Goal: Entertainment & Leisure: Browse casually

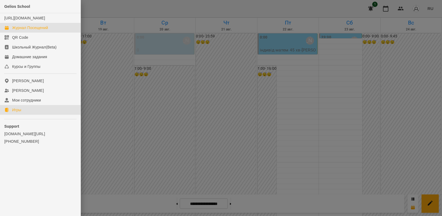
click at [21, 113] on div "Игры" at bounding box center [16, 109] width 9 height 5
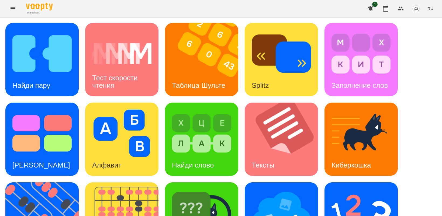
scroll to position [67, 0]
click at [43, 183] on img at bounding box center [45, 219] width 80 height 73
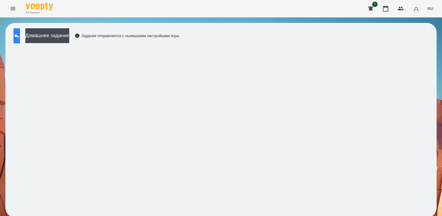
click at [19, 36] on icon at bounding box center [16, 36] width 5 height 4
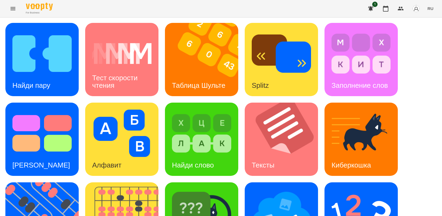
scroll to position [67, 0]
click at [28, 183] on img at bounding box center [45, 219] width 80 height 73
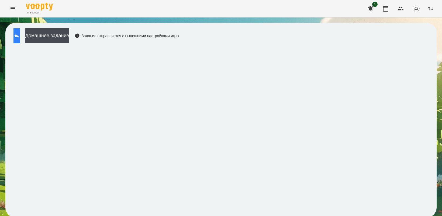
click at [20, 39] on button at bounding box center [16, 35] width 6 height 15
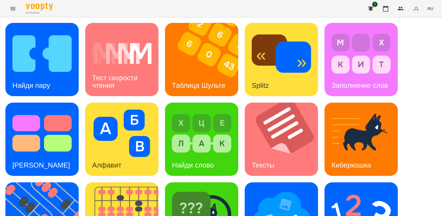
scroll to position [125, 0]
click at [366, 190] on img at bounding box center [361, 213] width 59 height 47
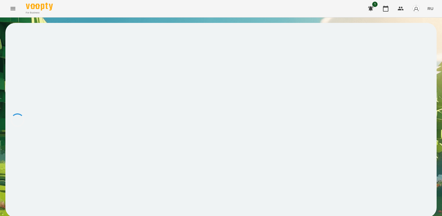
click at [13, 7] on icon "Menu" at bounding box center [13, 8] width 5 height 3
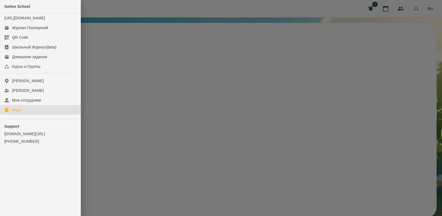
click at [22, 114] on link "Игры" at bounding box center [40, 110] width 81 height 10
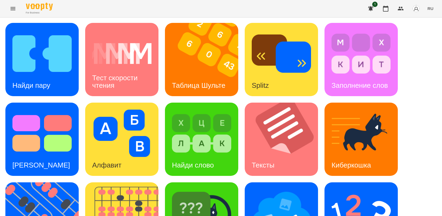
scroll to position [67, 0]
click at [46, 183] on img at bounding box center [45, 219] width 80 height 73
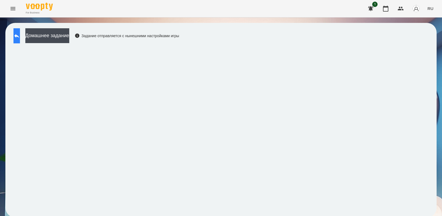
click at [20, 38] on icon at bounding box center [16, 36] width 6 height 6
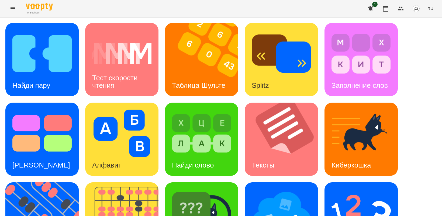
scroll to position [125, 0]
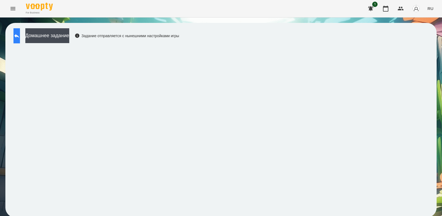
click at [19, 35] on icon at bounding box center [16, 36] width 5 height 4
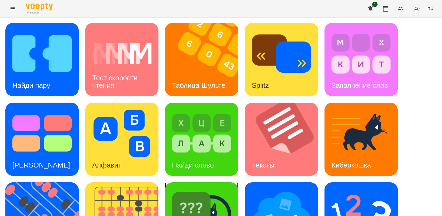
click at [201, 195] on img at bounding box center [201, 213] width 59 height 47
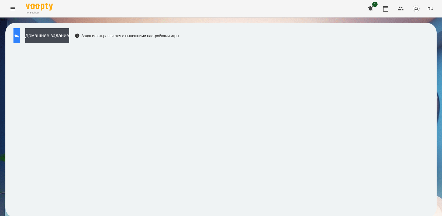
click at [20, 37] on icon at bounding box center [16, 36] width 6 height 6
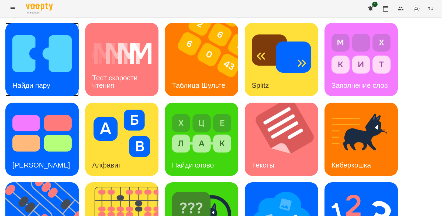
click at [47, 57] on img at bounding box center [41, 53] width 59 height 47
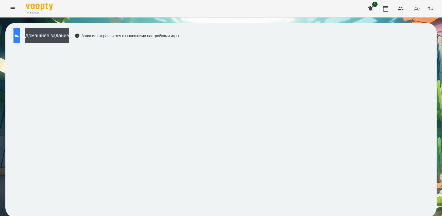
click at [18, 35] on button at bounding box center [16, 35] width 6 height 15
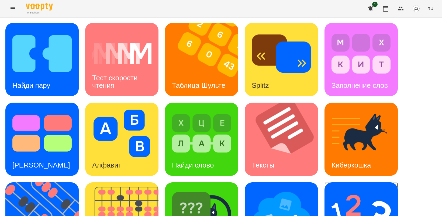
click at [366, 200] on img at bounding box center [361, 213] width 59 height 47
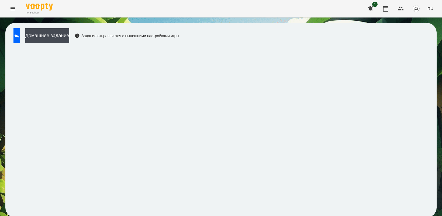
click at [12, 10] on icon "Menu" at bounding box center [13, 8] width 5 height 3
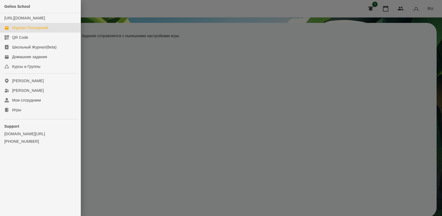
click at [40, 30] on div "Журнал Посещений" at bounding box center [30, 27] width 36 height 5
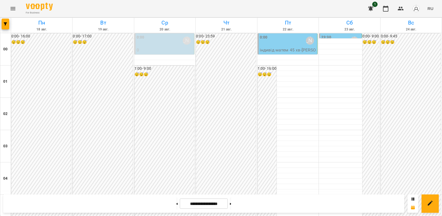
scroll to position [438, 0]
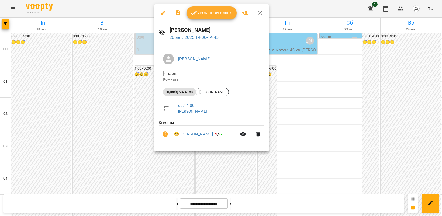
click at [200, 13] on span "Урок произошел" at bounding box center [212, 13] width 42 height 6
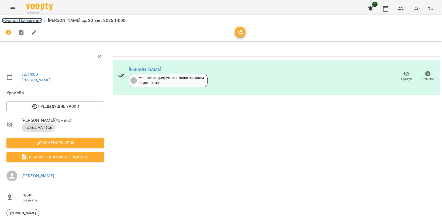
drag, startPoint x: 21, startPoint y: 19, endPoint x: 36, endPoint y: 22, distance: 15.0
click at [22, 20] on link "Журнал Посещений" at bounding box center [22, 20] width 40 height 5
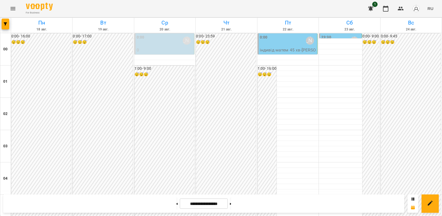
scroll to position [438, 0]
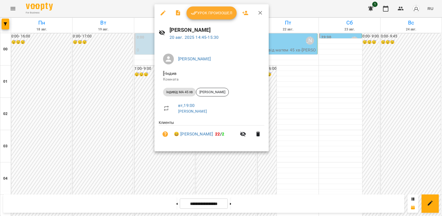
click at [210, 13] on span "Урок произошел" at bounding box center [212, 13] width 42 height 6
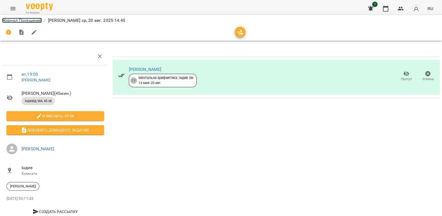
click at [16, 19] on link "Журнал Посещений" at bounding box center [22, 20] width 40 height 5
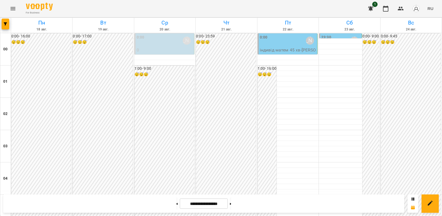
scroll to position [405, 0]
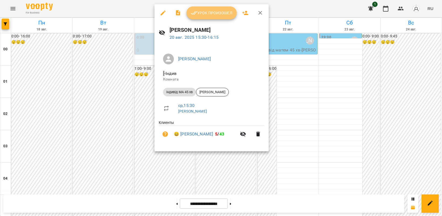
click at [200, 11] on span "Урок произошел" at bounding box center [212, 13] width 42 height 6
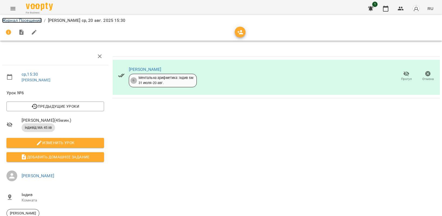
click at [23, 19] on link "Журнал Посещений" at bounding box center [22, 20] width 40 height 5
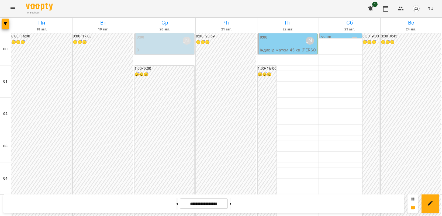
scroll to position [506, 0]
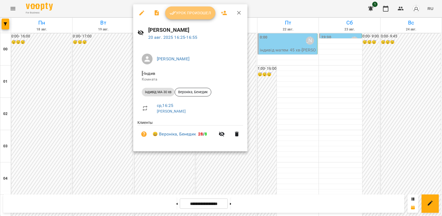
click at [180, 12] on span "Урок произошел" at bounding box center [191, 13] width 42 height 6
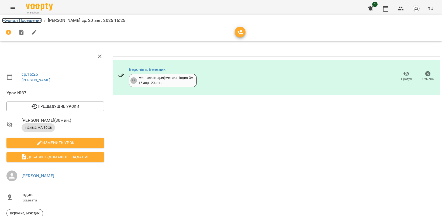
click at [22, 19] on link "Журнал Посещений" at bounding box center [22, 20] width 40 height 5
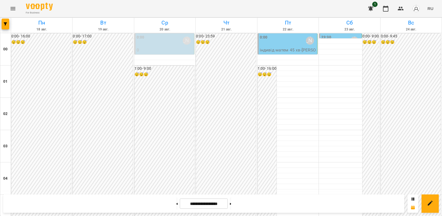
scroll to position [472, 0]
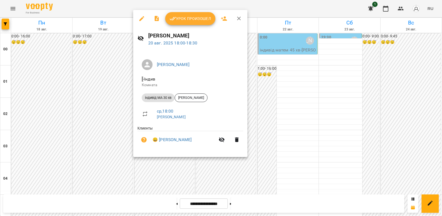
click at [181, 17] on span "Урок произошел" at bounding box center [191, 18] width 42 height 6
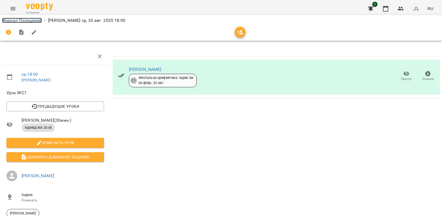
click at [25, 19] on link "Журнал Посещений" at bounding box center [22, 20] width 40 height 5
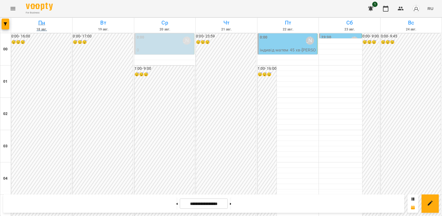
scroll to position [270, 0]
click at [14, 8] on icon "Menu" at bounding box center [13, 8] width 6 height 6
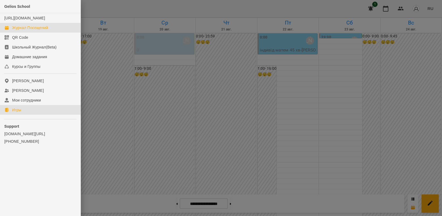
click at [25, 115] on link "Игры" at bounding box center [40, 110] width 81 height 10
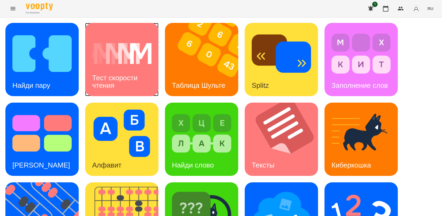
click at [116, 69] on div "Тест скорости чтения" at bounding box center [121, 81] width 73 height 29
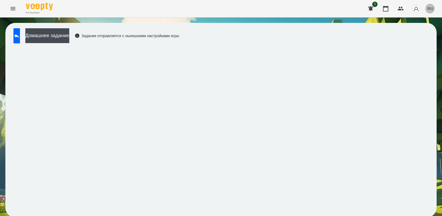
click at [434, 6] on span "RU" at bounding box center [431, 9] width 6 height 6
click at [428, 30] on div "Українська" at bounding box center [421, 31] width 28 height 10
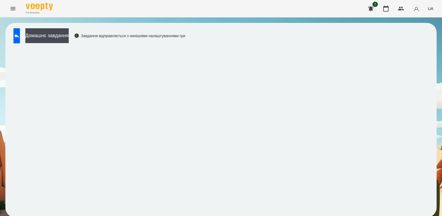
drag, startPoint x: 407, startPoint y: 43, endPoint x: 405, endPoint y: 45, distance: 3.1
click at [407, 42] on div "Домашнє завдання Завдання відправляється з нинішніми налаштуваннями гри" at bounding box center [221, 120] width 432 height 195
click at [20, 37] on icon at bounding box center [16, 36] width 6 height 6
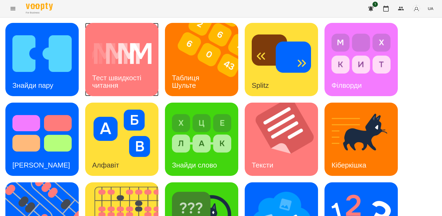
click at [124, 67] on div "Тест швидкості читання" at bounding box center [121, 81] width 73 height 29
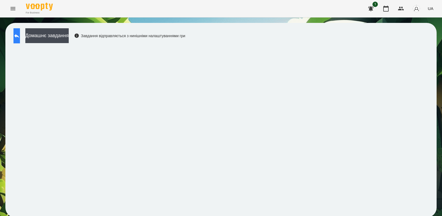
click at [20, 34] on icon at bounding box center [16, 36] width 6 height 6
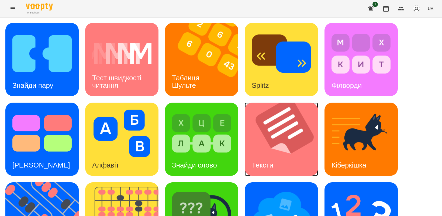
click at [280, 153] on img at bounding box center [285, 139] width 80 height 73
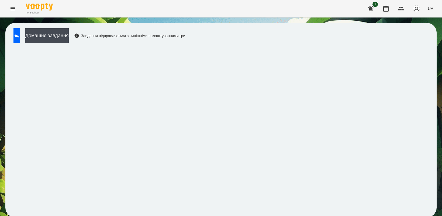
scroll to position [1, 0]
click at [20, 39] on button at bounding box center [16, 35] width 6 height 15
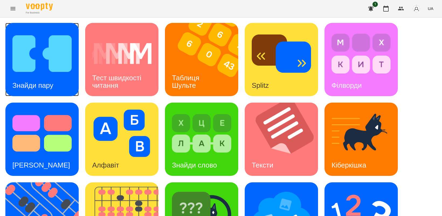
click at [26, 36] on img at bounding box center [41, 53] width 59 height 47
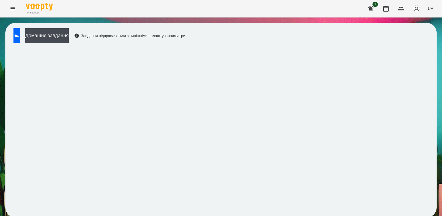
click at [422, 43] on div "Домашнє завдання Завдання відправляється з нинішніми налаштуваннями гри" at bounding box center [221, 120] width 432 height 195
click at [20, 37] on button at bounding box center [16, 35] width 6 height 15
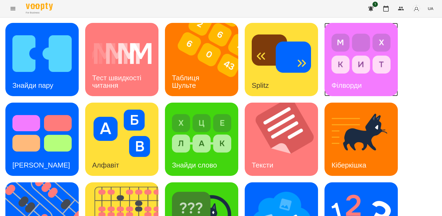
click at [360, 48] on img at bounding box center [361, 53] width 59 height 47
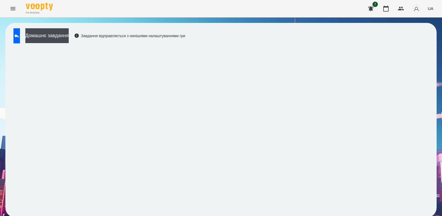
scroll to position [1, 0]
click at [20, 33] on icon at bounding box center [16, 36] width 6 height 6
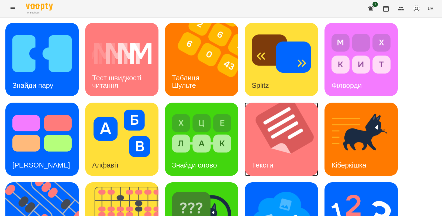
click at [272, 155] on div "Тексти" at bounding box center [263, 165] width 36 height 21
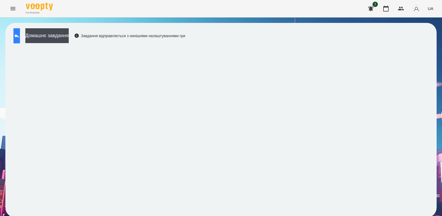
click at [20, 37] on icon at bounding box center [16, 36] width 6 height 6
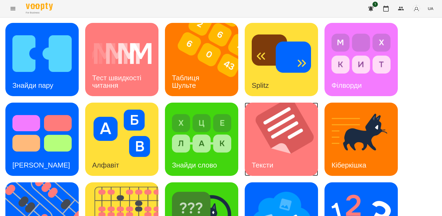
click at [290, 143] on img at bounding box center [285, 139] width 80 height 73
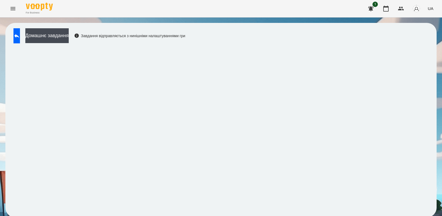
drag, startPoint x: 383, startPoint y: 40, endPoint x: 381, endPoint y: 46, distance: 5.6
click at [383, 40] on div "Домашнє завдання Завдання відправляється з нинішніми налаштуваннями гри" at bounding box center [221, 120] width 432 height 195
